Goal: Task Accomplishment & Management: Use online tool/utility

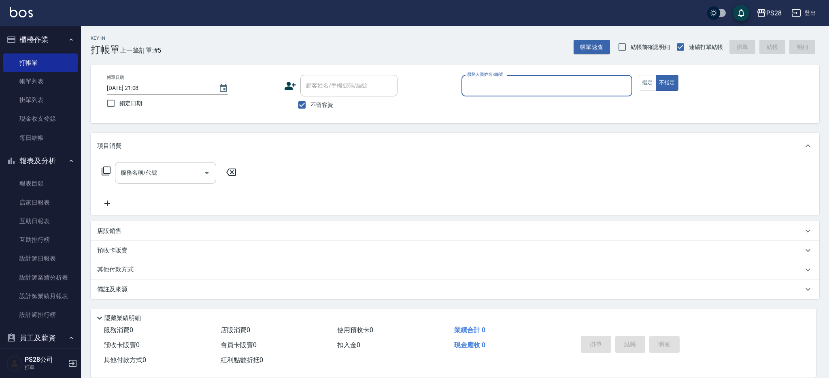
type input "ㄅ"
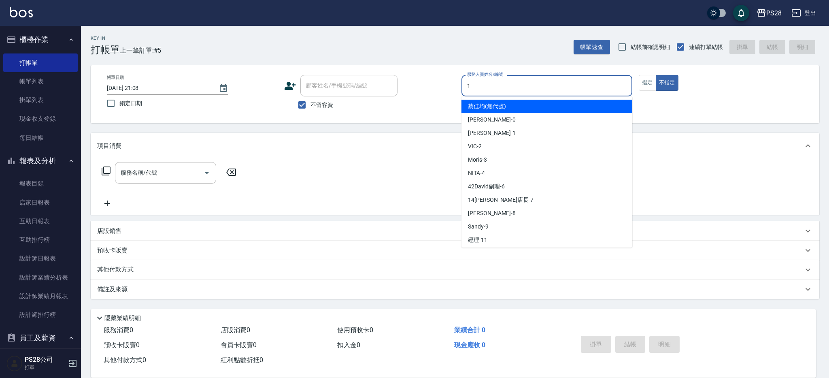
type input "1"
type button "false"
type input "[PERSON_NAME]-1"
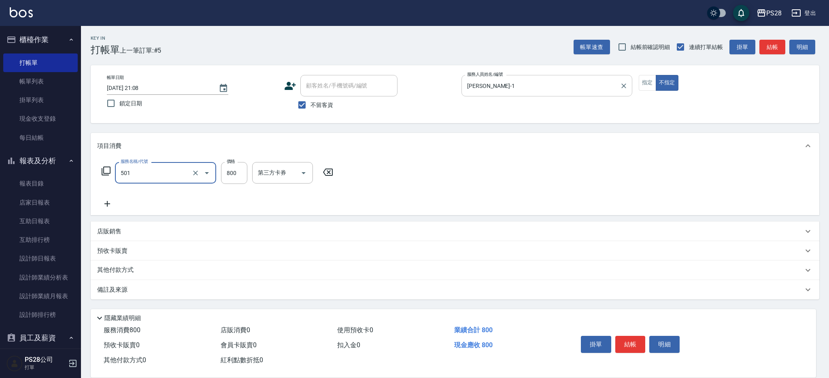
type input "染髮(501)"
type input "1000"
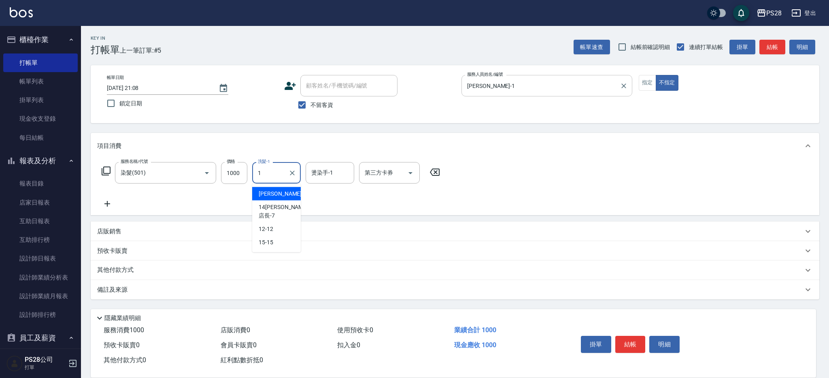
type input "[PERSON_NAME]-1"
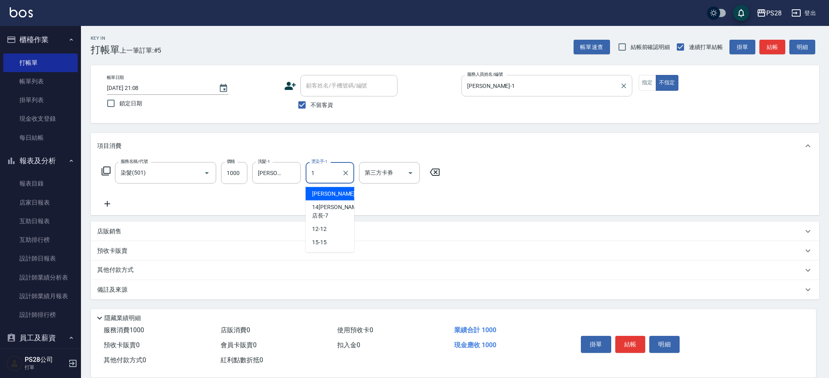
type input "[PERSON_NAME]-1"
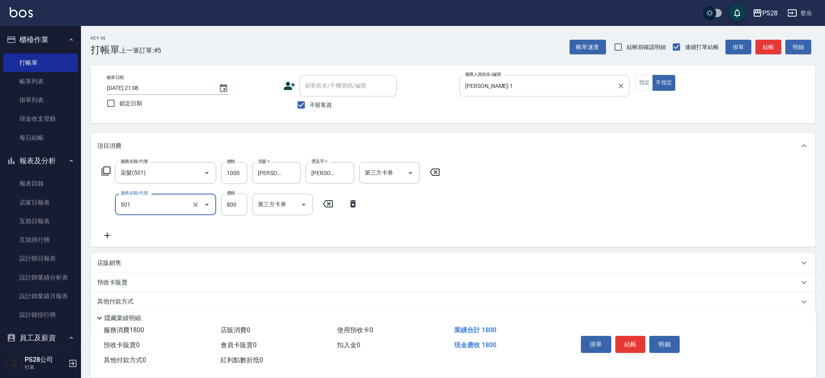
type input "染髮(501)"
click at [239, 199] on input "800" at bounding box center [234, 204] width 26 height 22
type input "1000"
type input "[PERSON_NAME]-1"
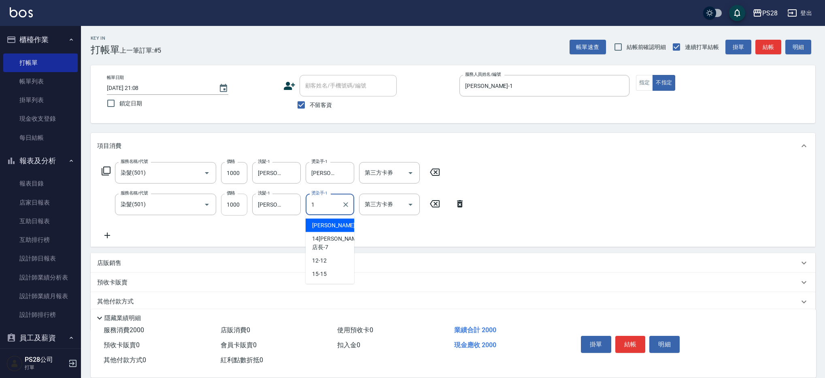
type input "[PERSON_NAME]-1"
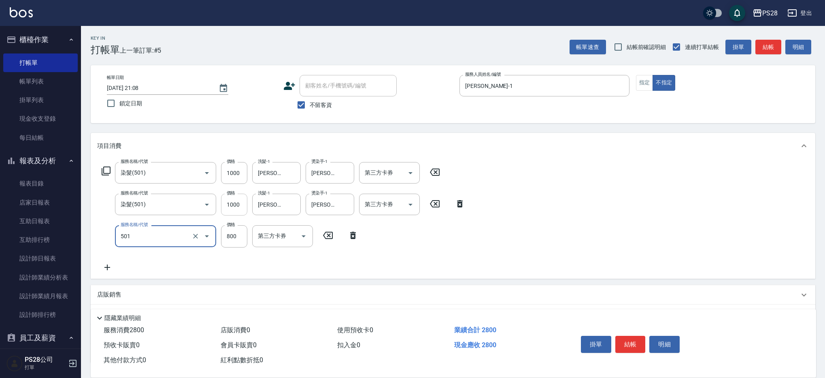
type input "染髮(501)"
type input "1000"
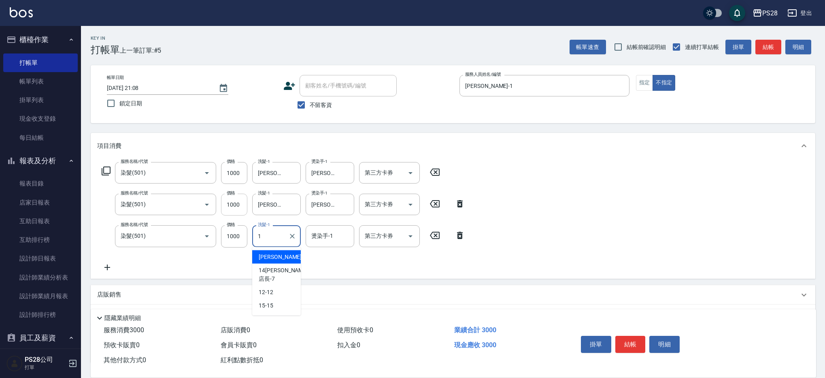
type input "[PERSON_NAME]-1"
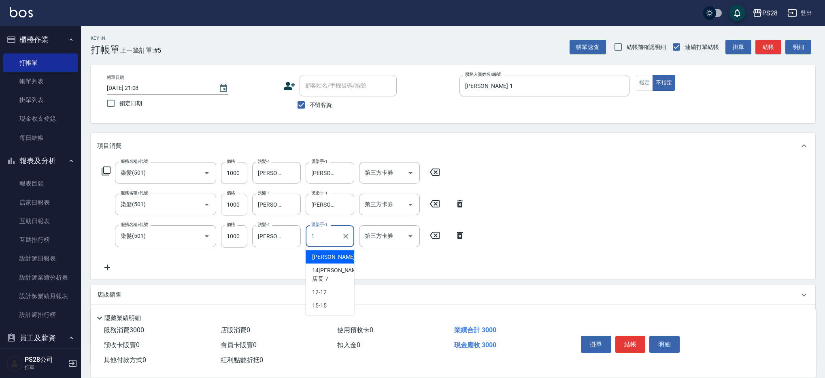
type input "[PERSON_NAME]-1"
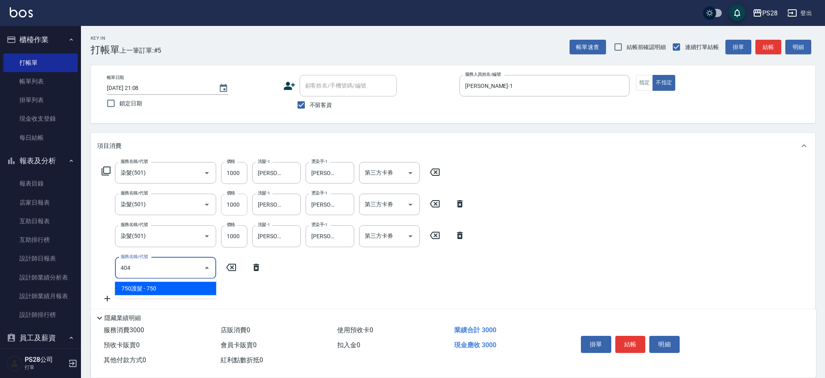
type input "750護髮(404)"
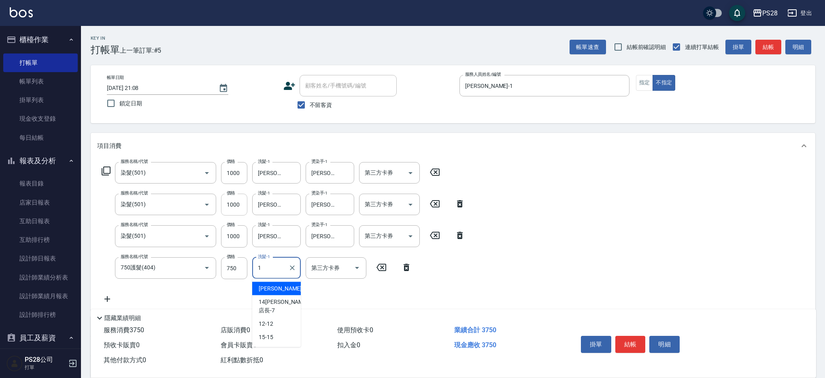
type input "[PERSON_NAME]-1"
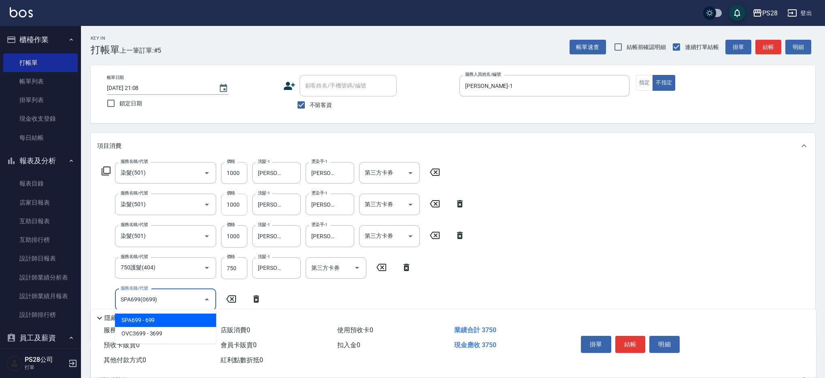
type input "SPA699(0699)"
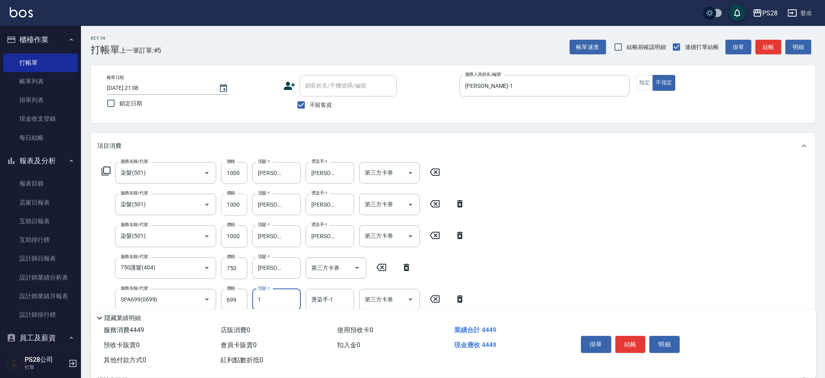
type input "[PERSON_NAME]-1"
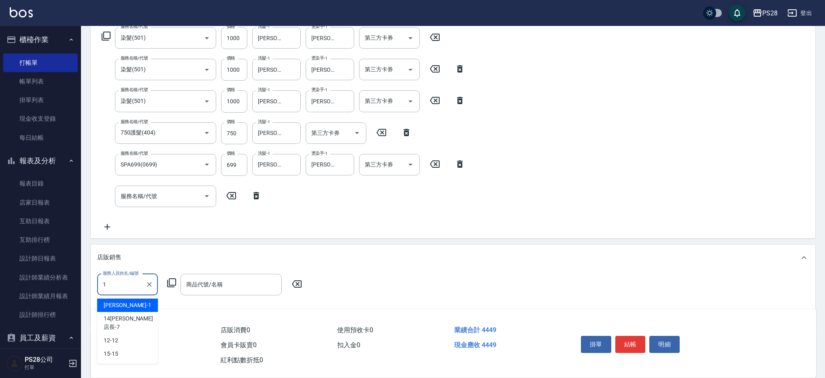
type input "[PERSON_NAME]-1"
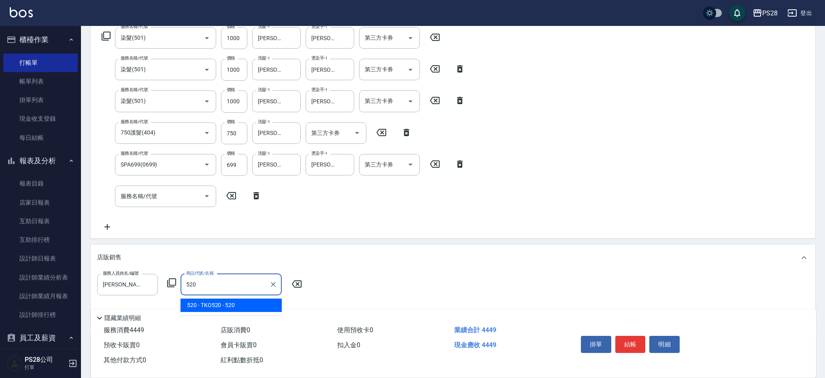
type input "TKO520"
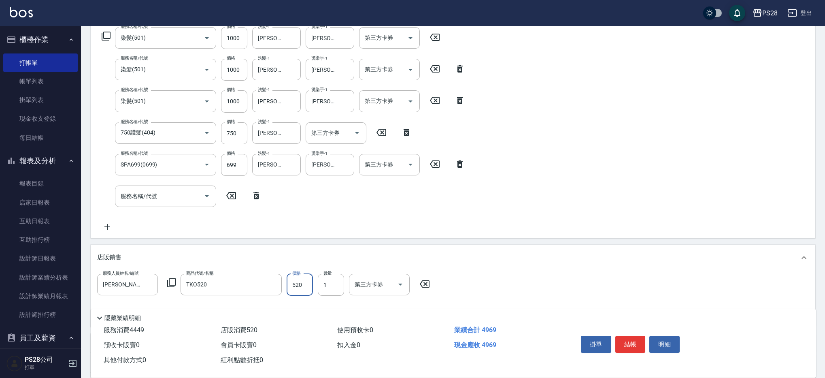
click at [631, 345] on button "結帳" at bounding box center [630, 344] width 30 height 17
type input "[DATE] 21:45"
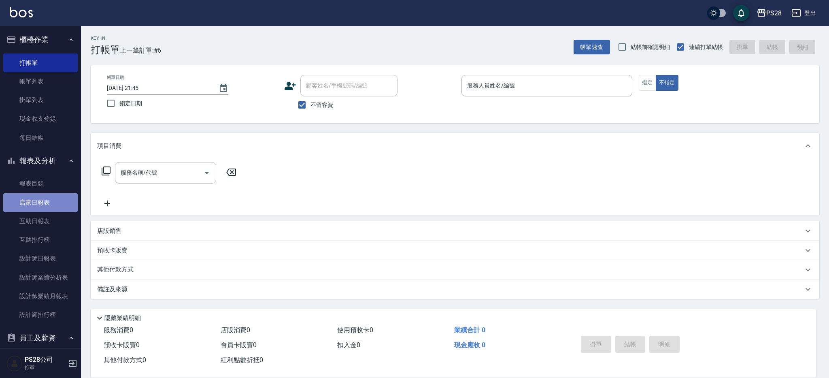
click at [43, 202] on link "店家日報表" at bounding box center [40, 202] width 74 height 19
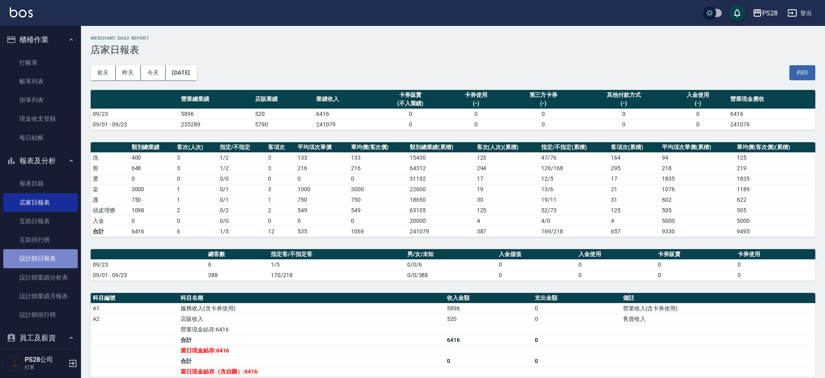
click at [49, 256] on link "設計師日報表" at bounding box center [40, 258] width 74 height 19
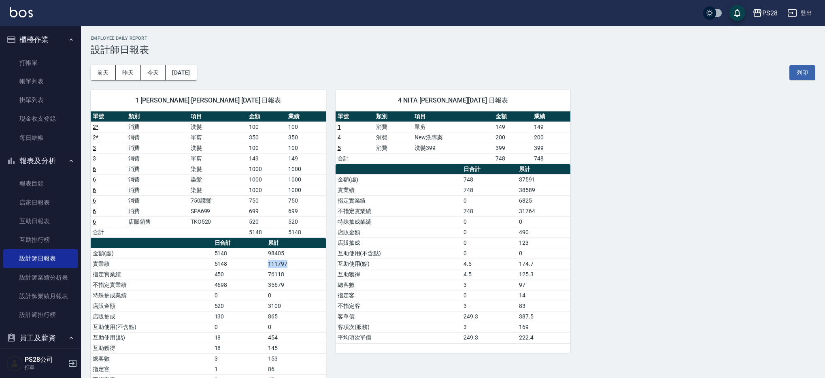
drag, startPoint x: 265, startPoint y: 264, endPoint x: 291, endPoint y: 263, distance: 25.5
click at [291, 263] on tr "實業績 5148 111797" at bounding box center [208, 263] width 235 height 11
click at [313, 235] on td "5148" at bounding box center [306, 232] width 40 height 11
drag, startPoint x: 313, startPoint y: 235, endPoint x: 277, endPoint y: 232, distance: 35.7
click at [277, 232] on tr "合計 5148 5148" at bounding box center [208, 232] width 235 height 11
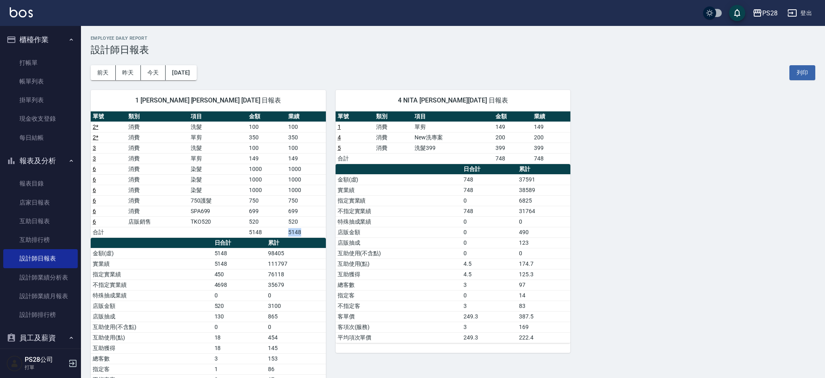
click at [277, 232] on td "5148" at bounding box center [266, 232] width 39 height 11
drag, startPoint x: 259, startPoint y: 233, endPoint x: 308, endPoint y: 227, distance: 49.7
click at [308, 227] on tr "合計 5148 5148" at bounding box center [208, 232] width 235 height 11
drag, startPoint x: 308, startPoint y: 227, endPoint x: 310, endPoint y: 232, distance: 4.9
click at [308, 227] on td "5148" at bounding box center [306, 232] width 40 height 11
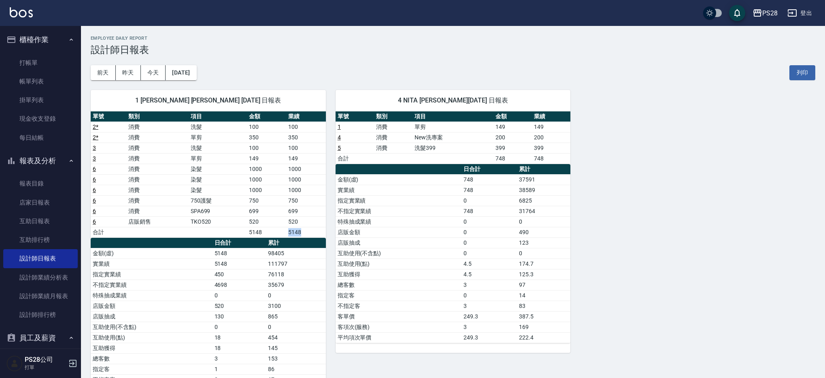
drag, startPoint x: 310, startPoint y: 232, endPoint x: 276, endPoint y: 231, distance: 34.4
click at [276, 231] on tr "合計 5148 5148" at bounding box center [208, 232] width 235 height 11
click at [276, 231] on td "5148" at bounding box center [266, 232] width 39 height 11
drag, startPoint x: 276, startPoint y: 231, endPoint x: 323, endPoint y: 229, distance: 47.0
click at [323, 229] on tr "合計 5148 5148" at bounding box center [208, 232] width 235 height 11
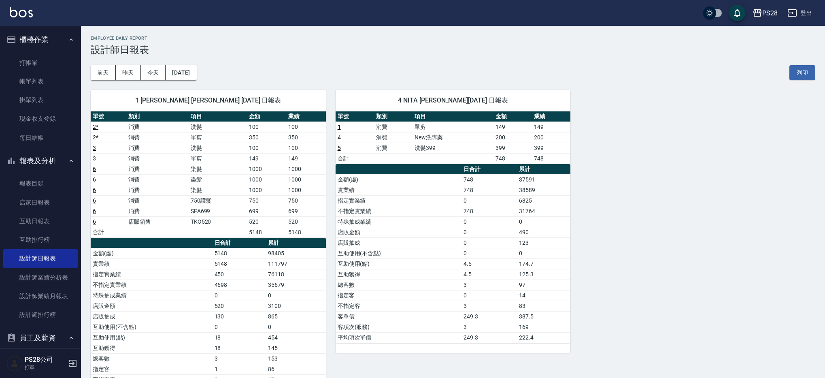
click at [223, 222] on td "TKO520" at bounding box center [218, 221] width 58 height 11
click at [49, 208] on link "店家日報表" at bounding box center [40, 202] width 74 height 19
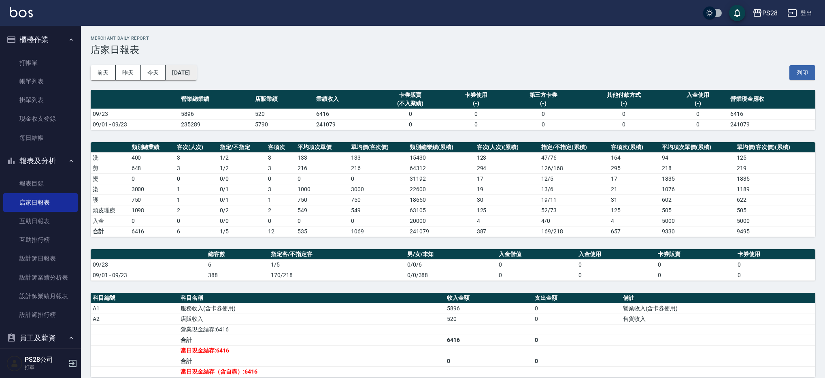
click at [196, 76] on button "[DATE]" at bounding box center [181, 72] width 31 height 15
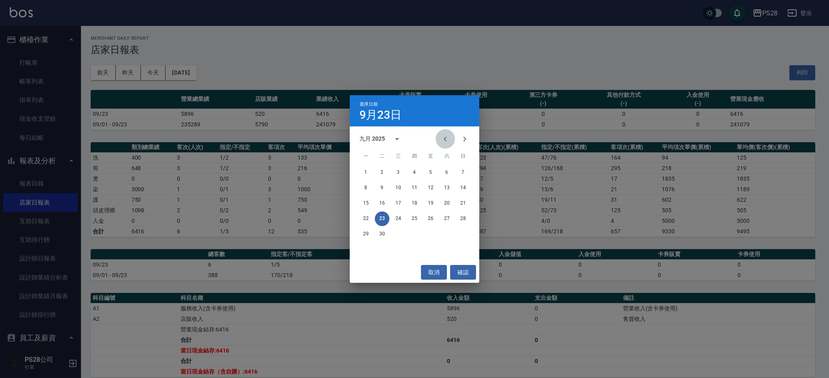
click at [443, 139] on icon "Previous month" at bounding box center [445, 139] width 10 height 10
click at [462, 234] on button "31" at bounding box center [463, 234] width 15 height 15
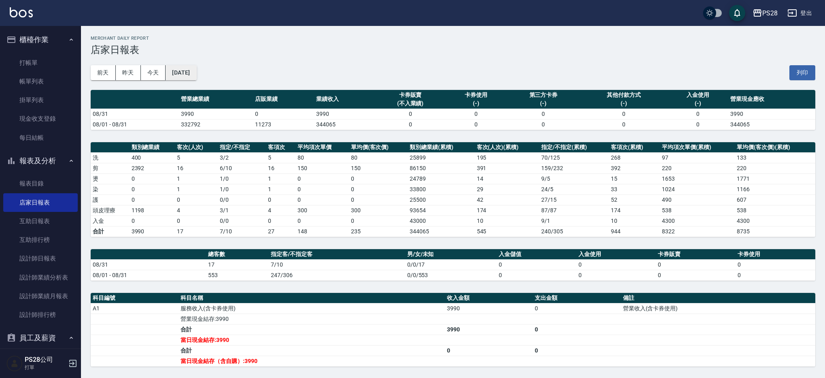
click at [196, 75] on button "[DATE]" at bounding box center [181, 72] width 31 height 15
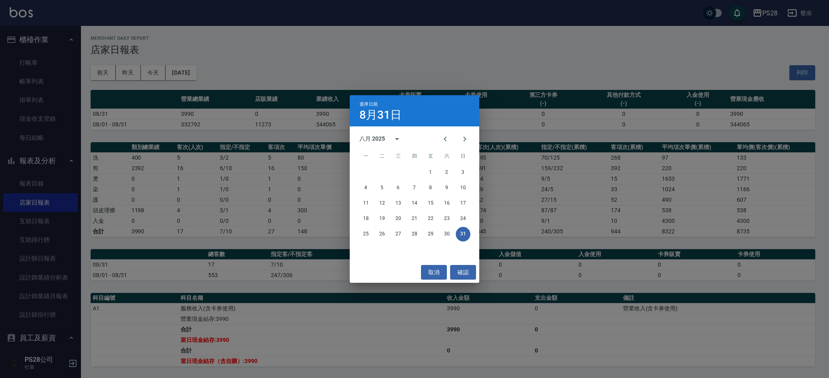
drag, startPoint x: 442, startPoint y: 137, endPoint x: 442, endPoint y: 158, distance: 21.5
click at [442, 137] on icon "Previous month" at bounding box center [445, 139] width 10 height 10
click at [412, 233] on button "31" at bounding box center [414, 234] width 15 height 15
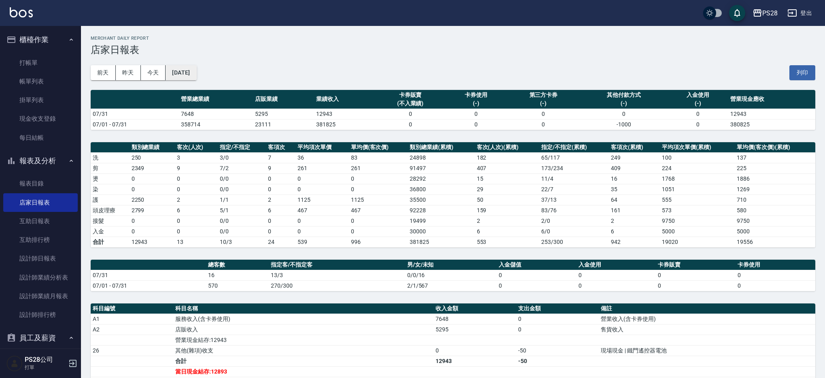
click at [196, 74] on button "[DATE]" at bounding box center [181, 72] width 31 height 15
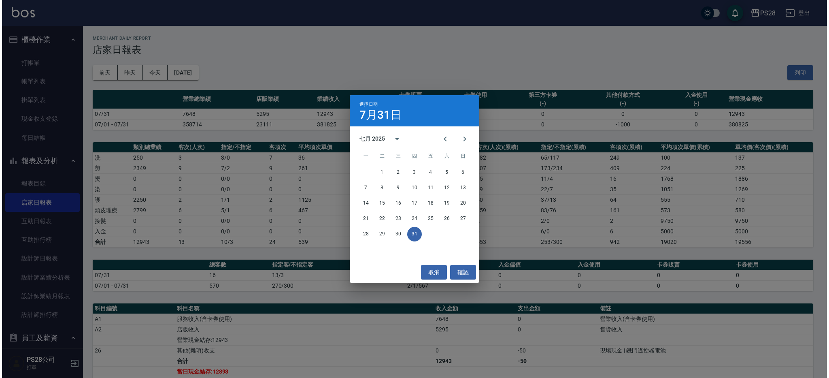
scroll to position [1, 0]
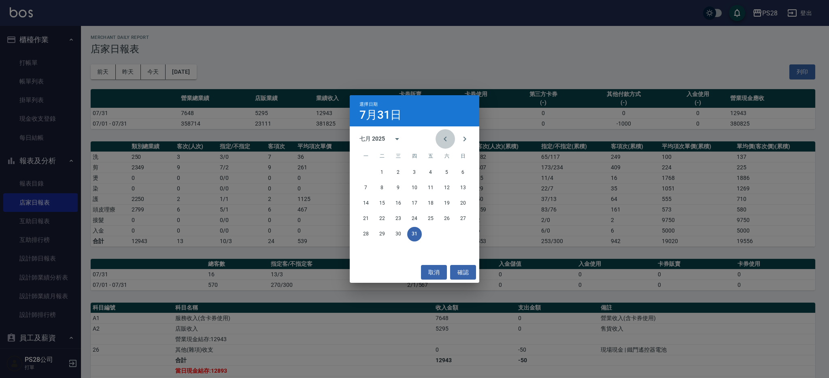
click at [446, 136] on icon "Previous month" at bounding box center [445, 138] width 3 height 5
click at [369, 249] on button "30" at bounding box center [366, 249] width 15 height 15
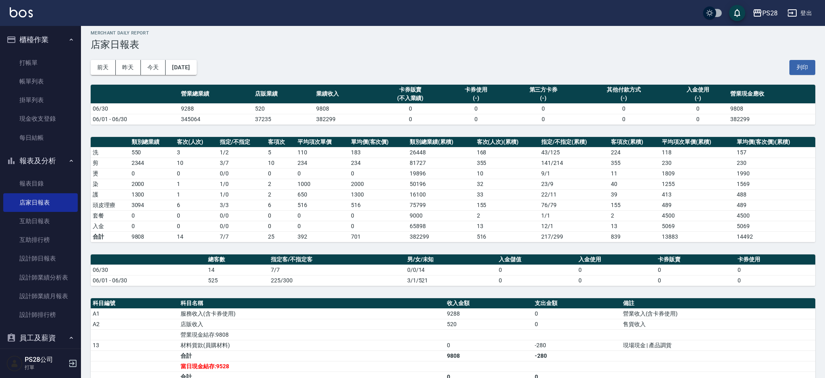
scroll to position [4, 0]
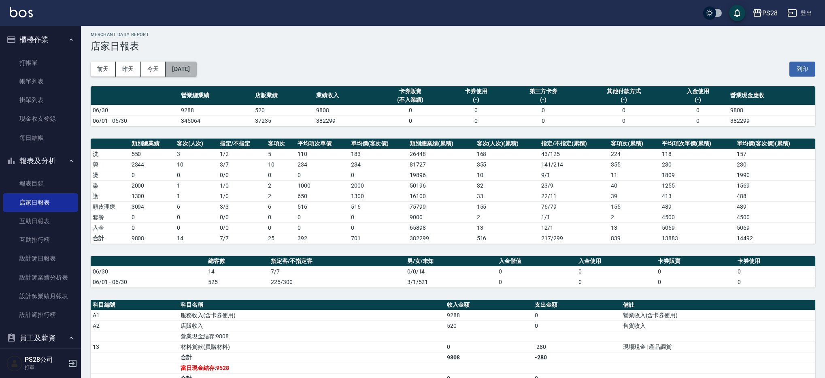
click at [178, 71] on button "[DATE]" at bounding box center [181, 69] width 31 height 15
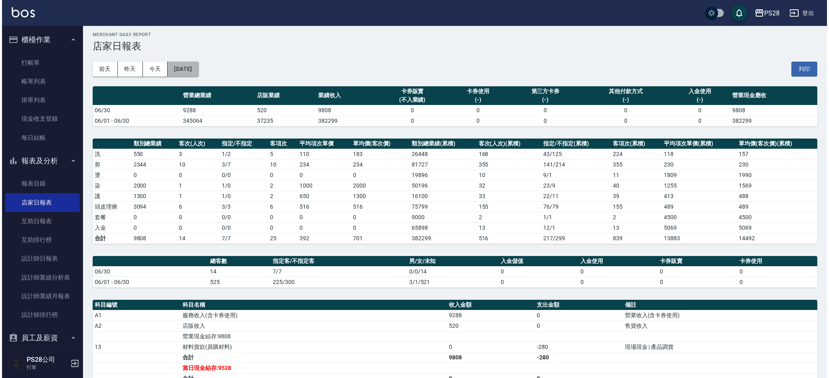
scroll to position [3, 0]
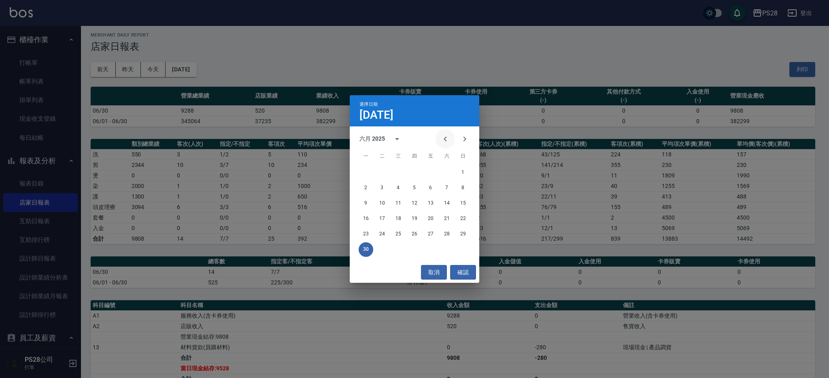
click at [444, 141] on icon "Previous month" at bounding box center [445, 139] width 10 height 10
click at [451, 232] on button "31" at bounding box center [447, 234] width 15 height 15
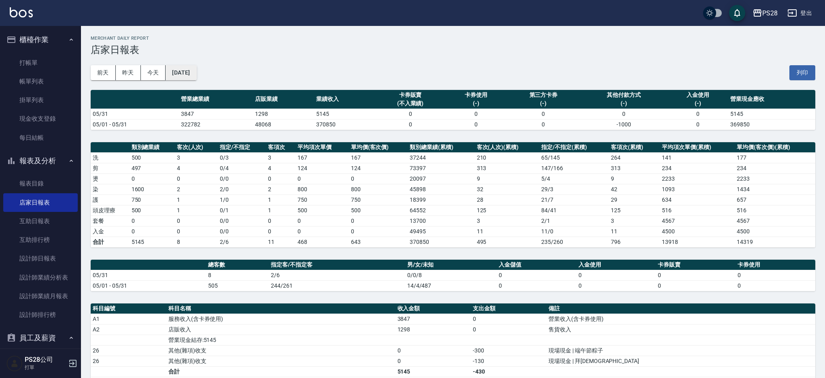
click at [196, 73] on button "[DATE]" at bounding box center [181, 72] width 31 height 15
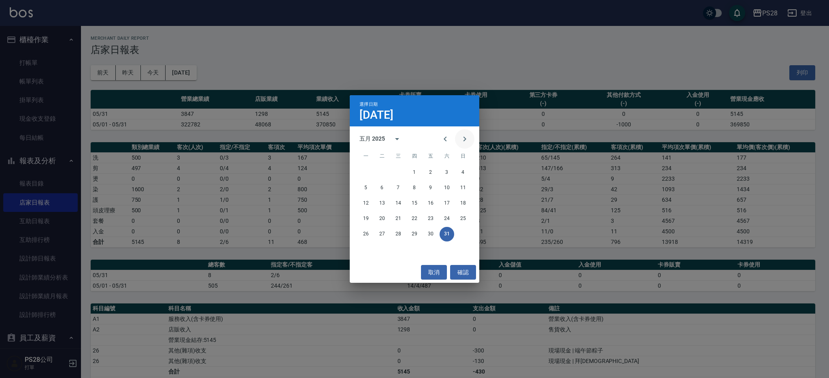
click at [459, 136] on button "Next month" at bounding box center [464, 138] width 19 height 19
click at [414, 236] on button "31" at bounding box center [414, 234] width 15 height 15
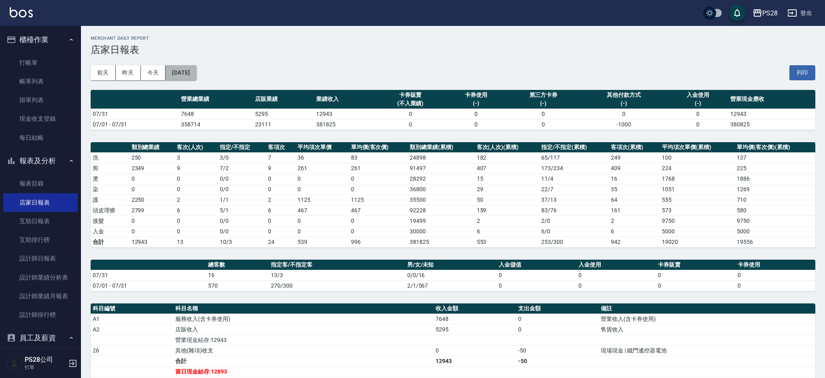
click at [188, 73] on button "[DATE]" at bounding box center [181, 72] width 31 height 15
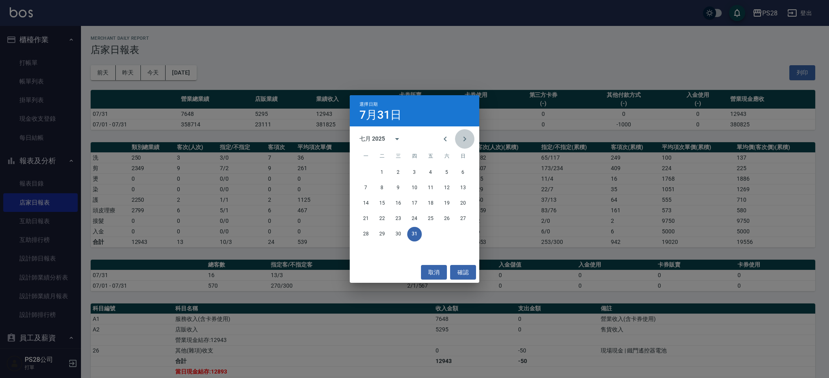
click at [460, 139] on icon "Next month" at bounding box center [465, 139] width 10 height 10
click at [462, 236] on button "31" at bounding box center [463, 234] width 15 height 15
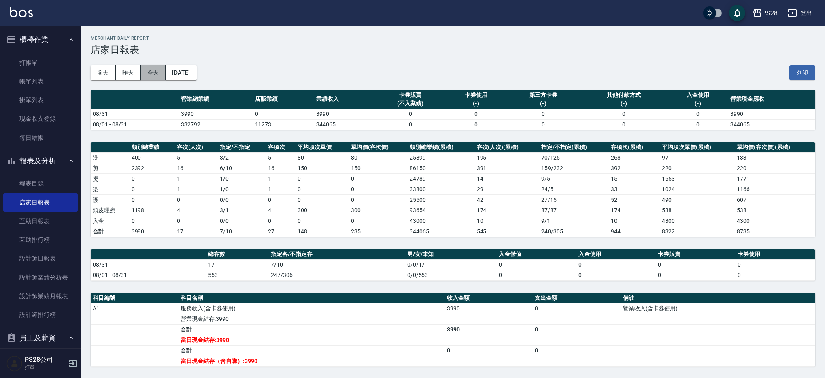
click at [157, 70] on button "今天" at bounding box center [153, 72] width 25 height 15
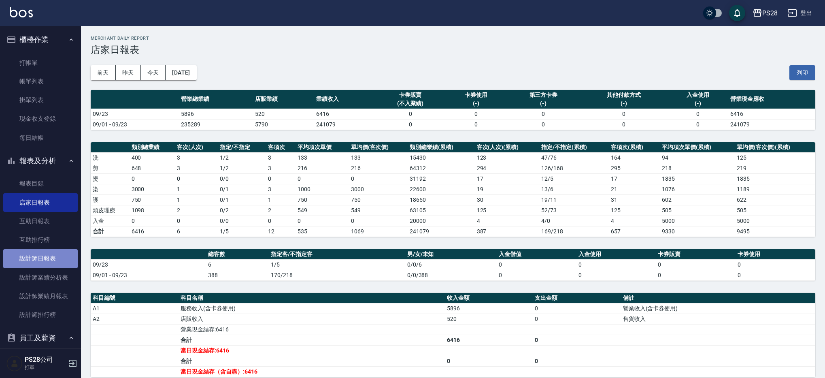
click at [57, 253] on link "設計師日報表" at bounding box center [40, 258] width 74 height 19
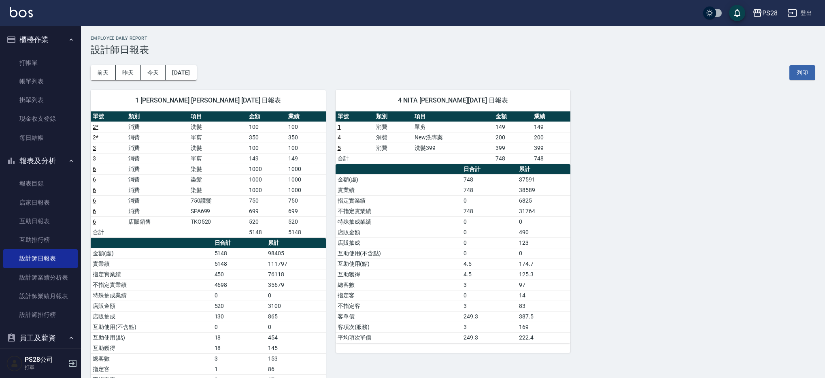
click at [798, 13] on button "登出" at bounding box center [799, 13] width 31 height 15
